Goal: Share content: Share content

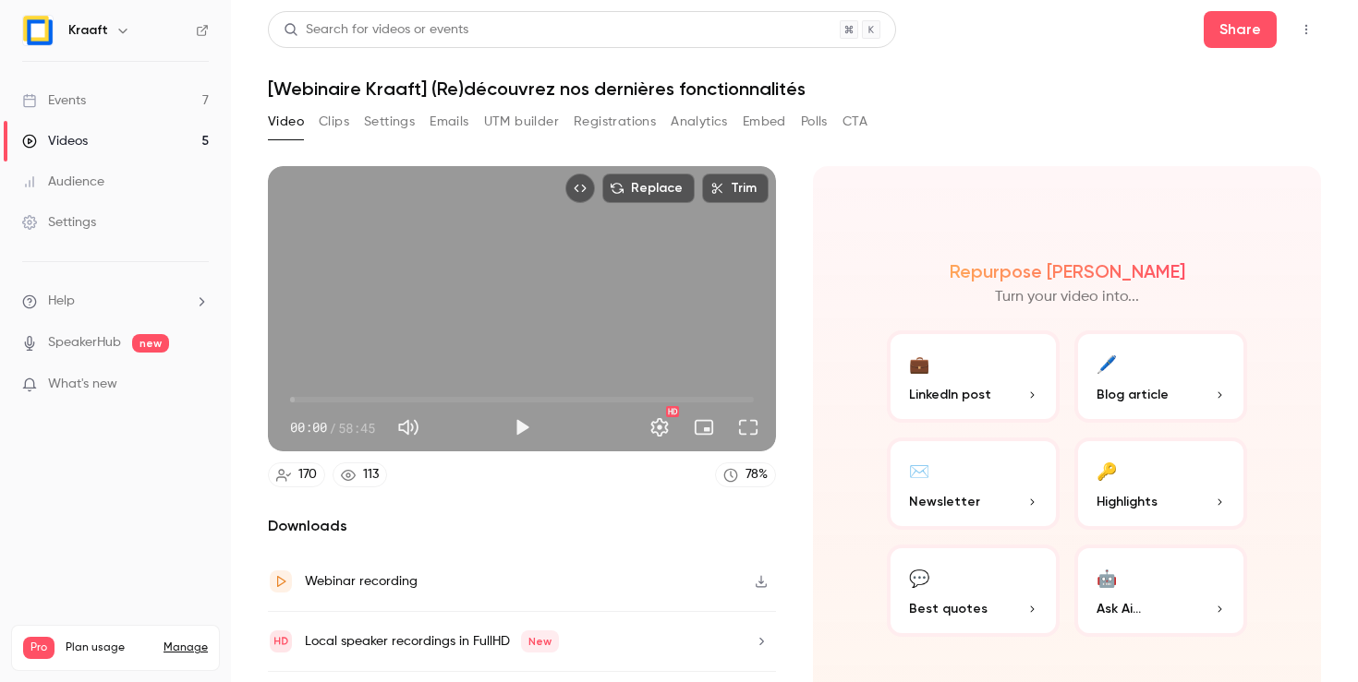
click at [91, 94] on link "Events 7" at bounding box center [115, 100] width 231 height 41
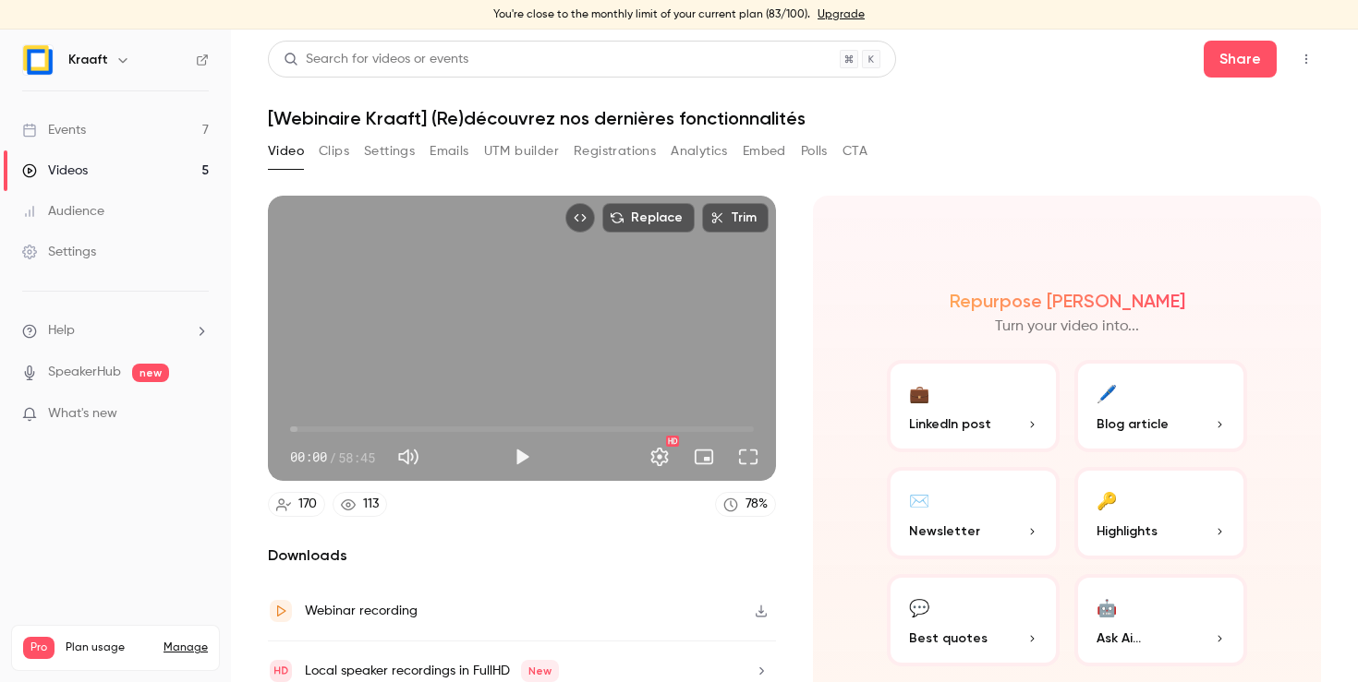
click at [71, 142] on link "Events 7" at bounding box center [115, 130] width 231 height 41
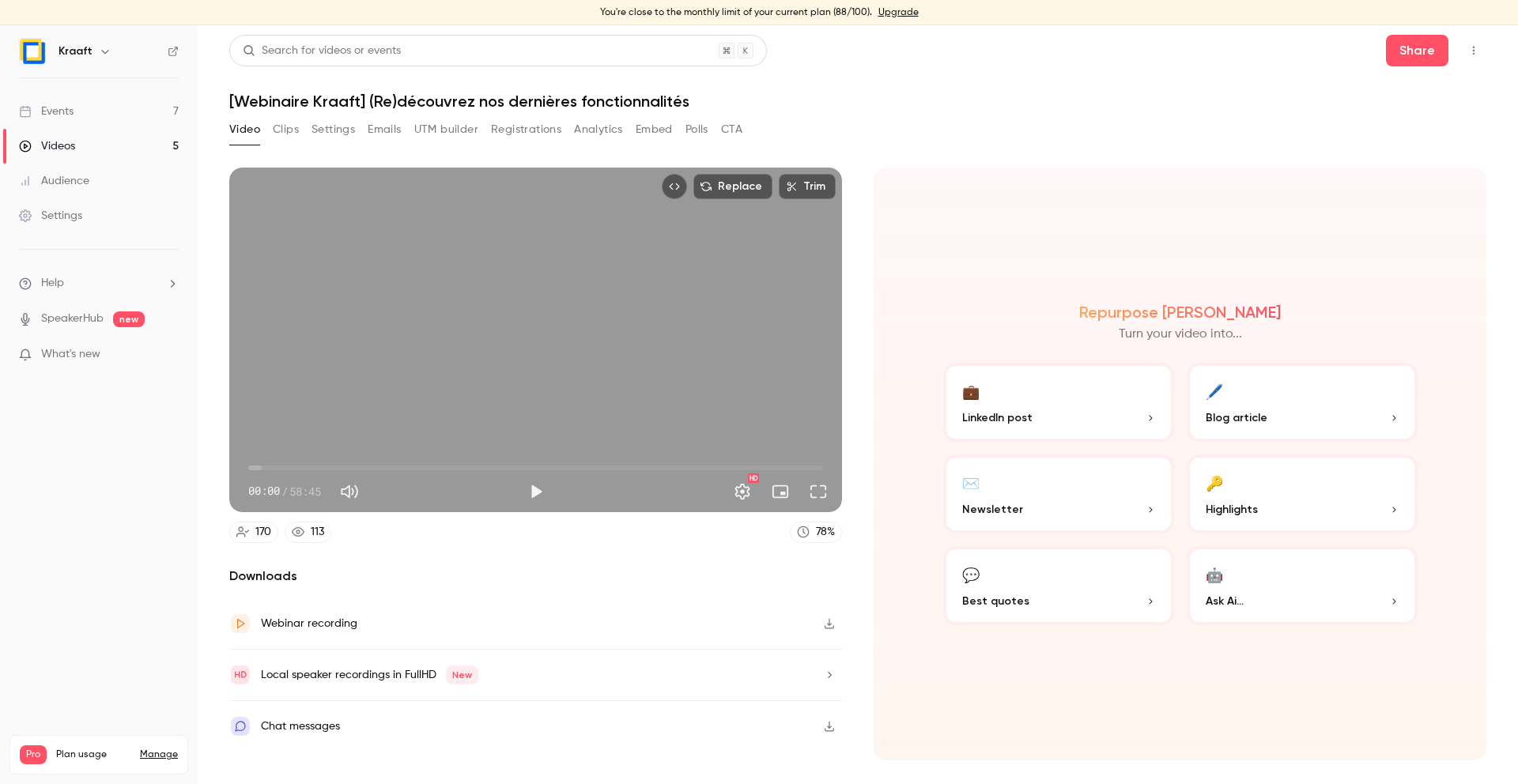
click at [57, 108] on div "Events" at bounding box center [46, 111] width 55 height 15
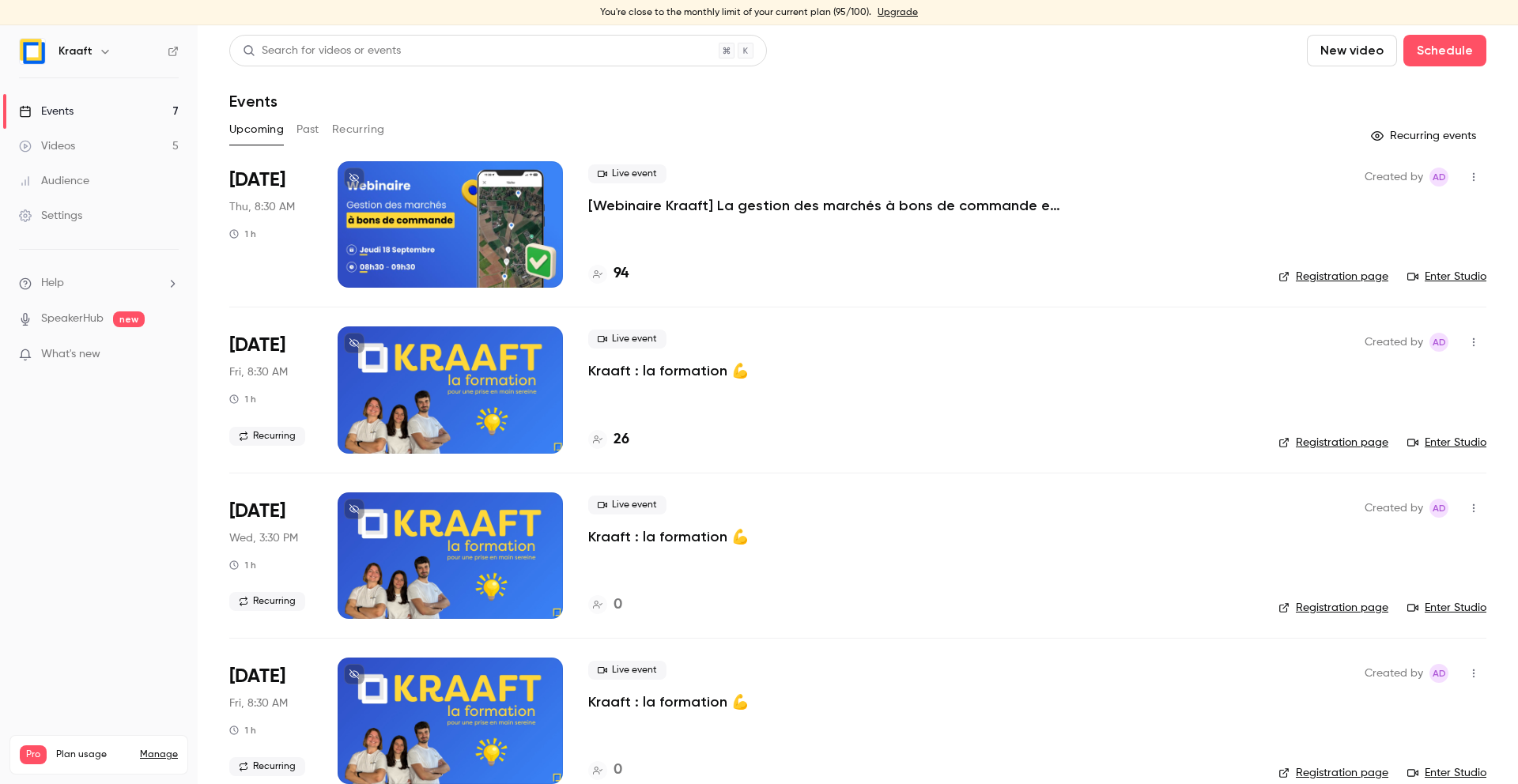
click at [682, 211] on p "[Webinaire Kraaft] La gestion des marchés à bons de commande et des petites int…" at bounding box center [825, 205] width 474 height 19
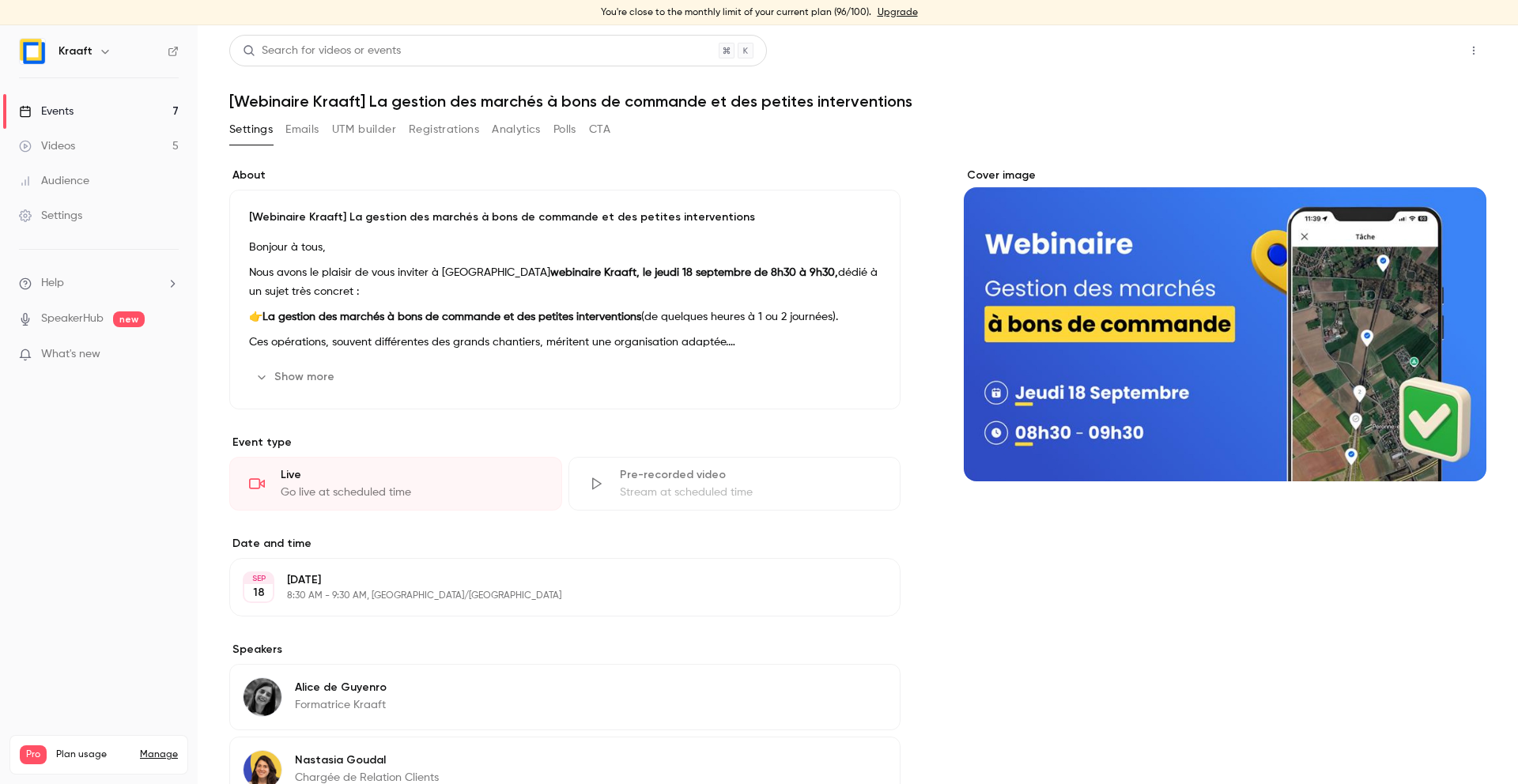
click at [1412, 50] on button "Share" at bounding box center [1417, 50] width 63 height 32
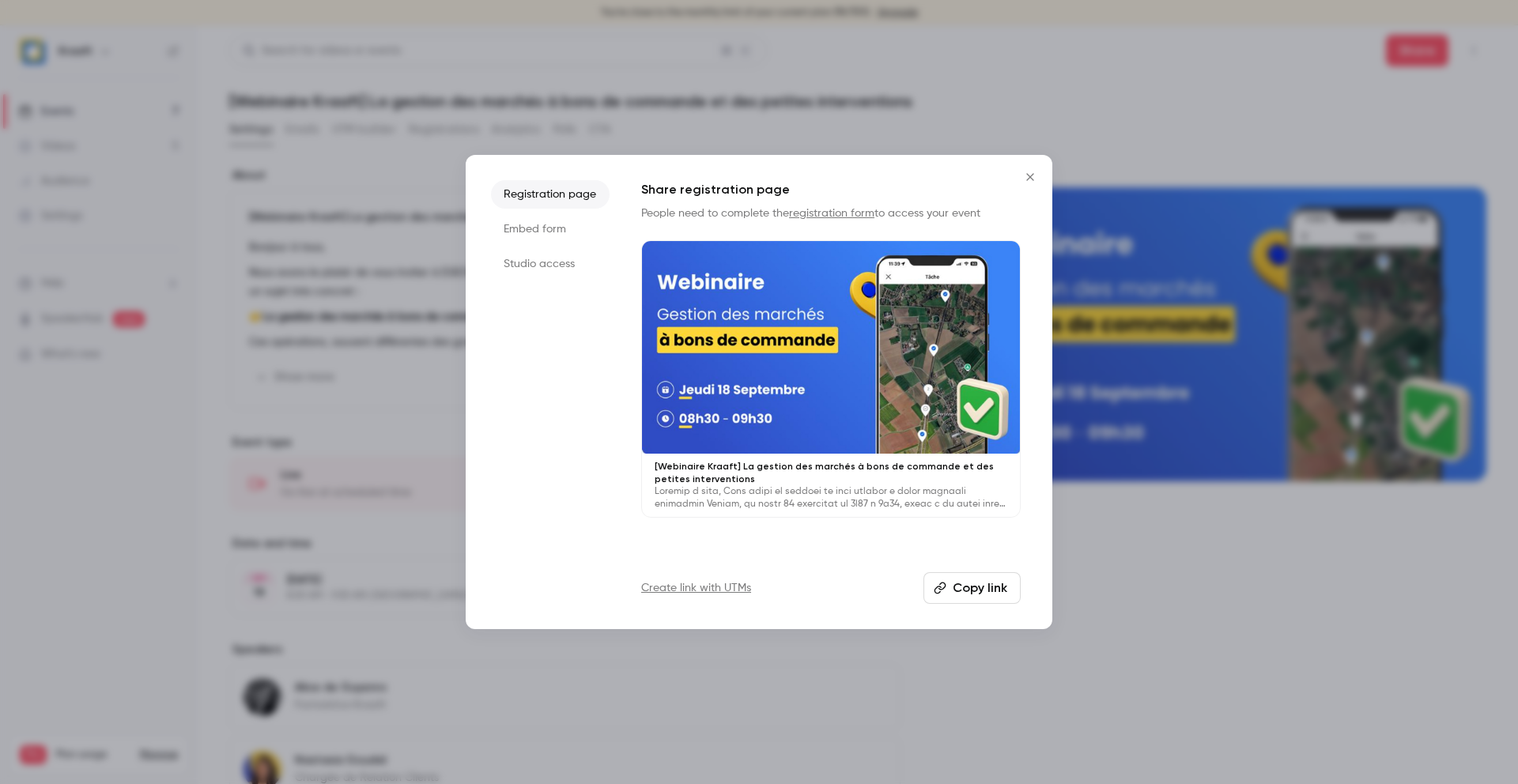
click at [988, 582] on button "Copy link" at bounding box center [973, 588] width 98 height 32
click at [1033, 174] on icon "Close" at bounding box center [1030, 176] width 19 height 13
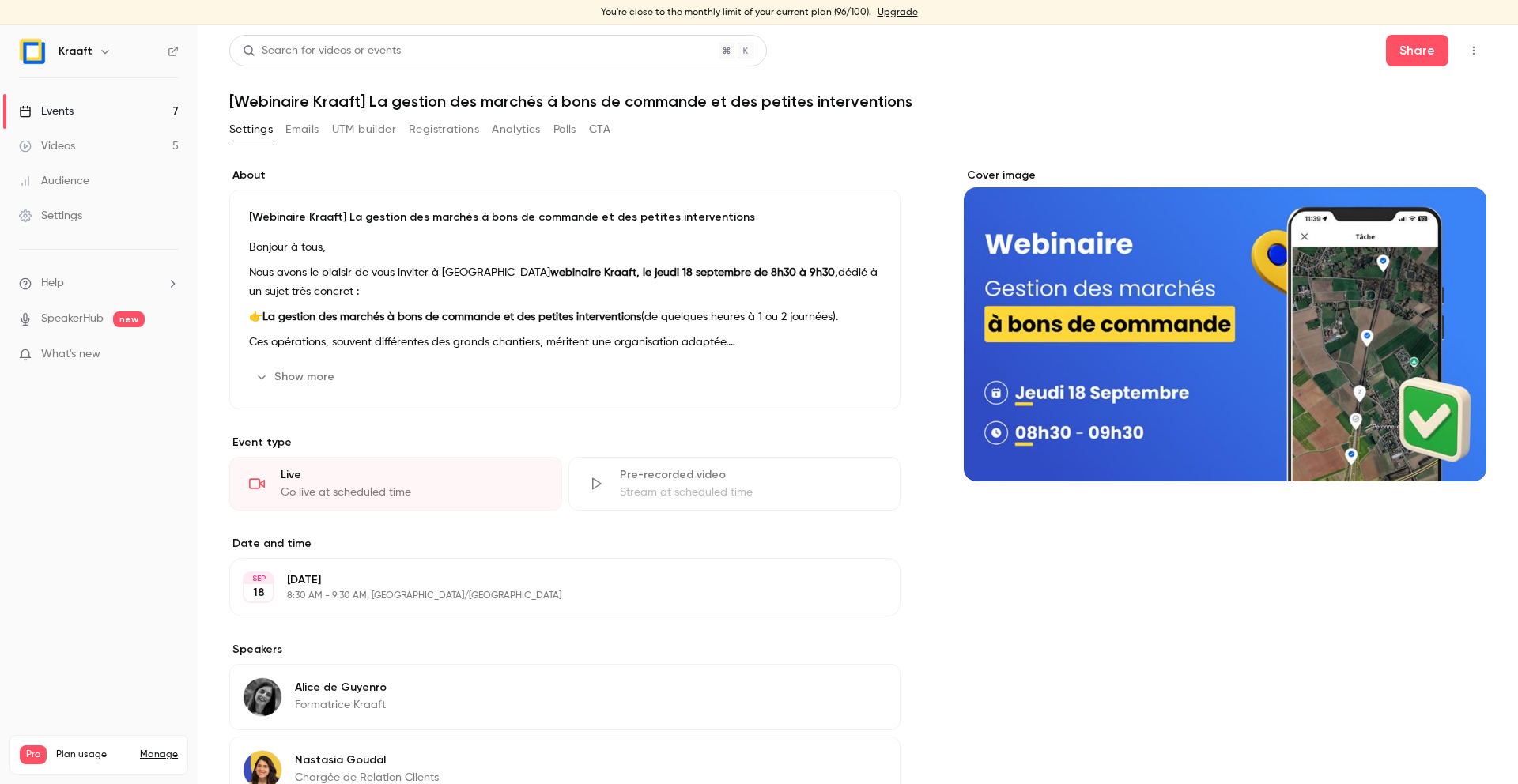
click at [47, 109] on div "Events" at bounding box center [46, 111] width 55 height 15
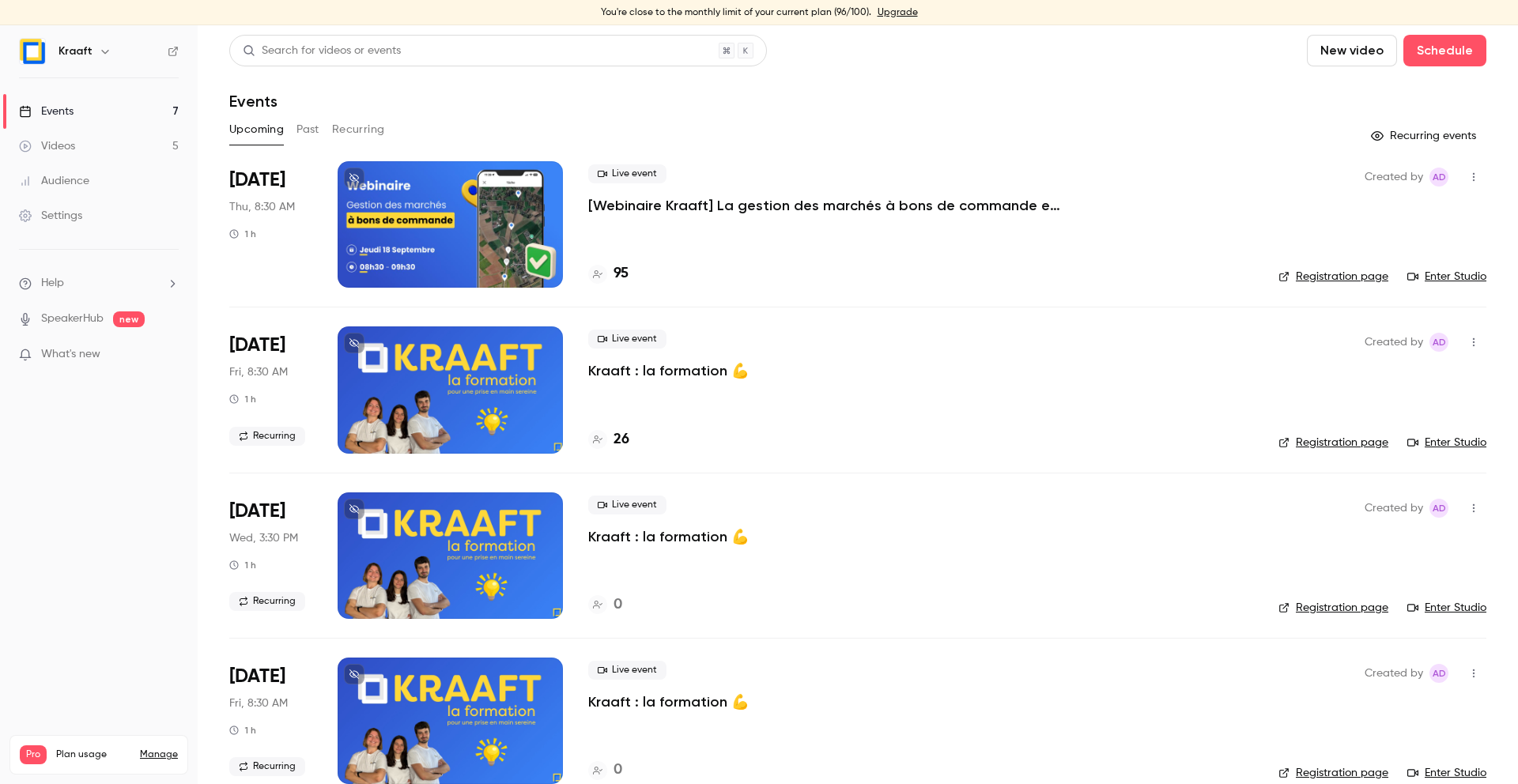
click at [892, 10] on link "Upgrade" at bounding box center [897, 12] width 40 height 13
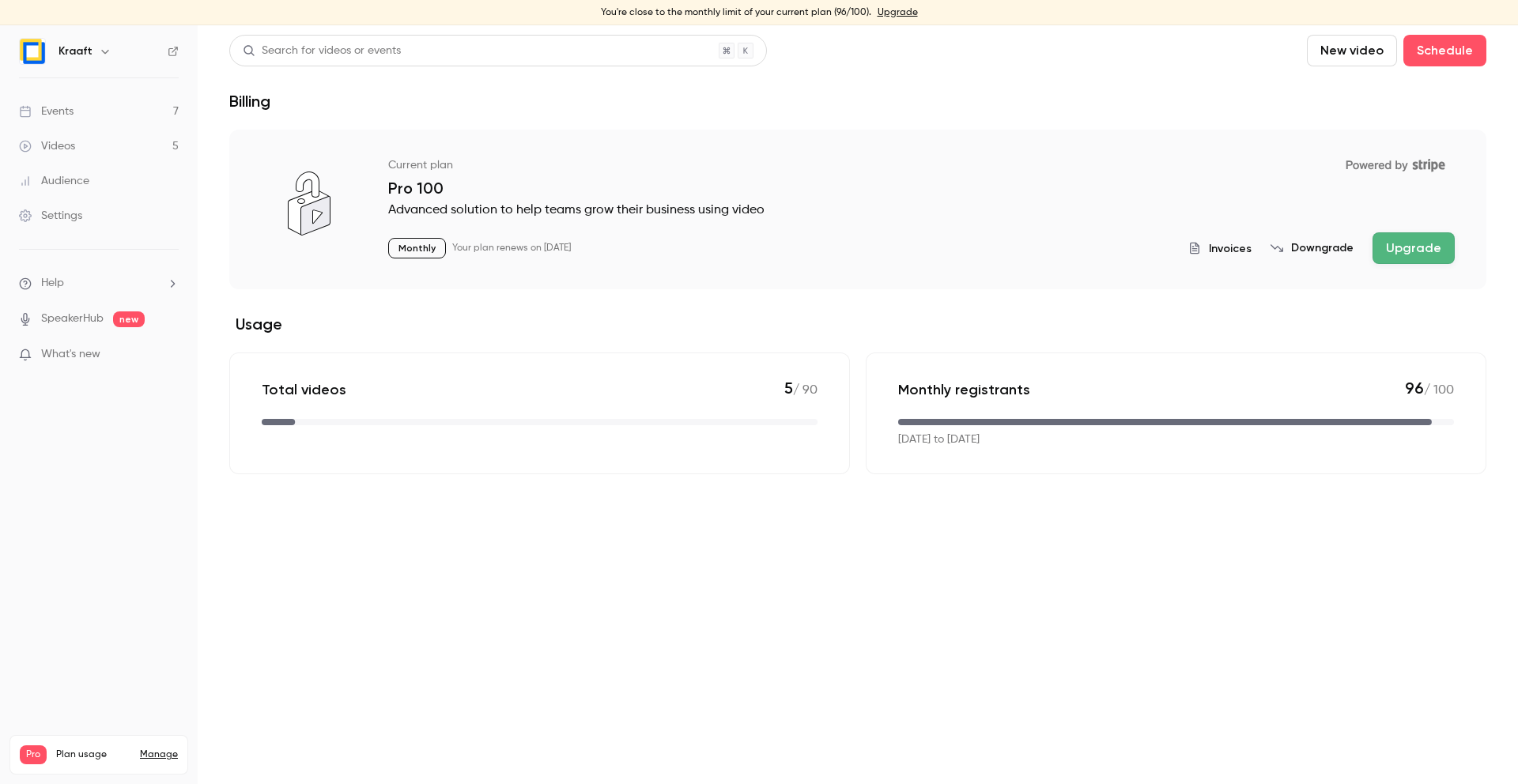
click at [1412, 246] on button "Upgrade" at bounding box center [1414, 248] width 82 height 32
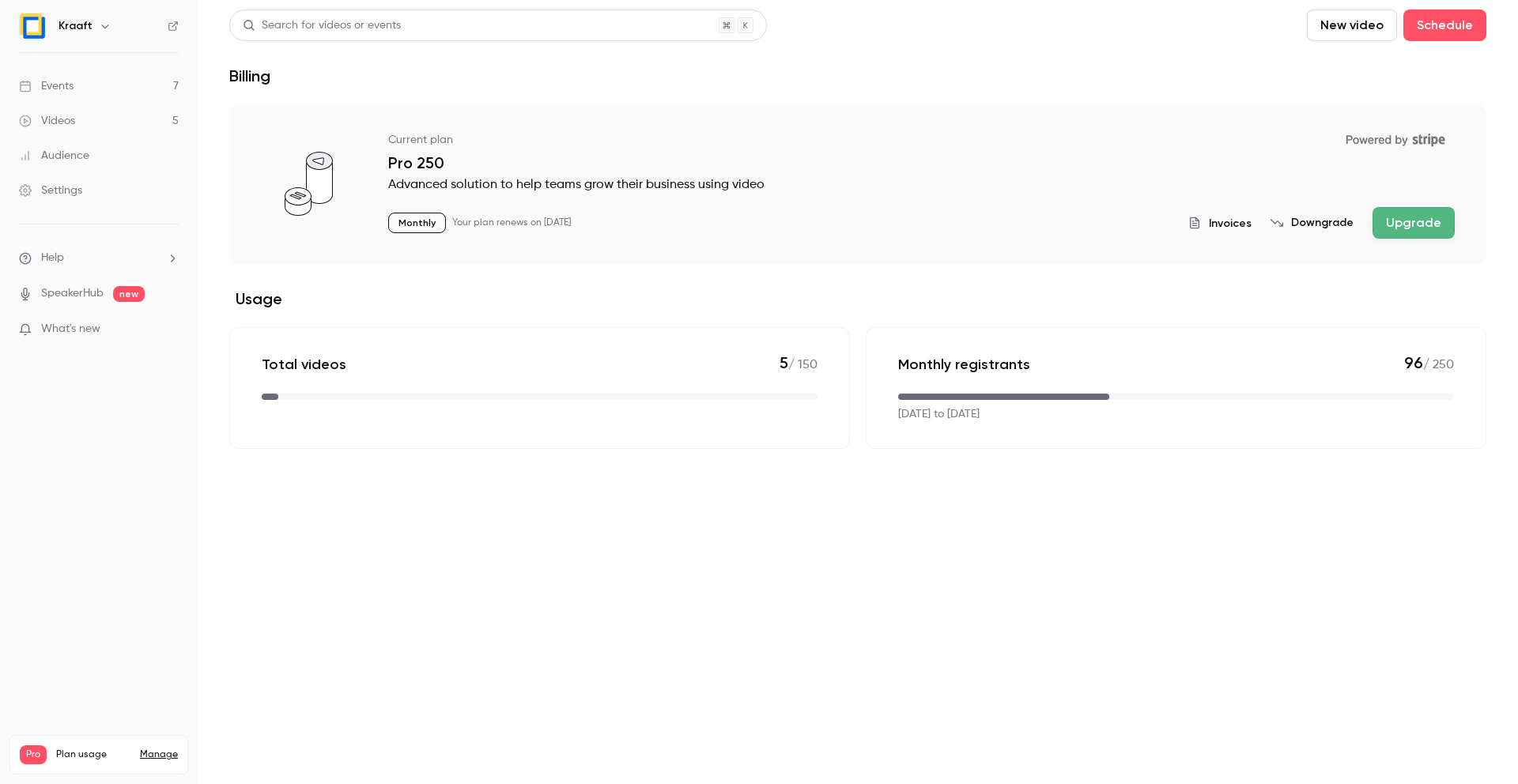
click at [59, 87] on div "Events" at bounding box center [46, 86] width 55 height 15
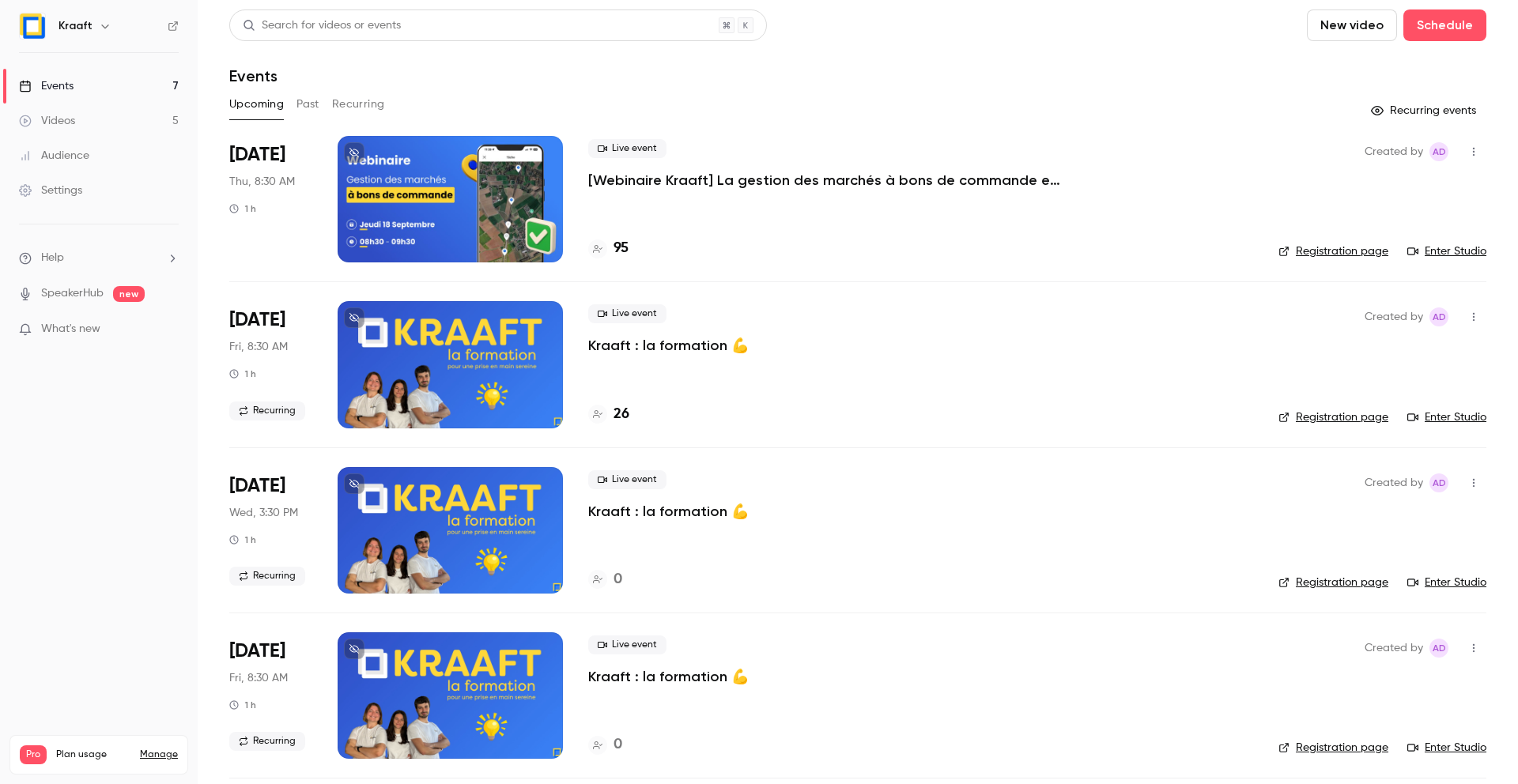
click at [307, 92] on button "Past" at bounding box center [307, 104] width 23 height 26
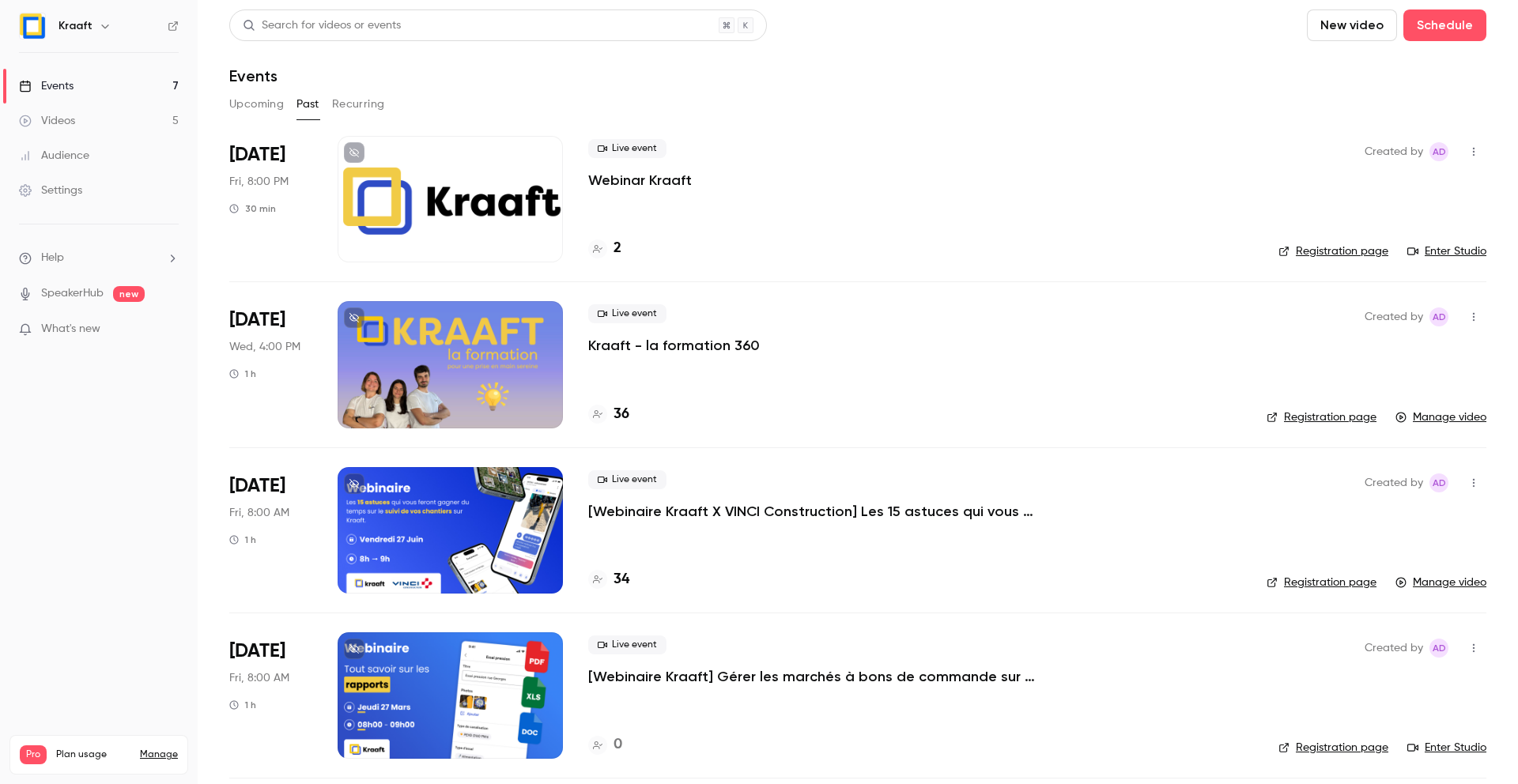
click at [112, 83] on link "Events 7" at bounding box center [98, 86] width 198 height 35
